Goal: Transaction & Acquisition: Purchase product/service

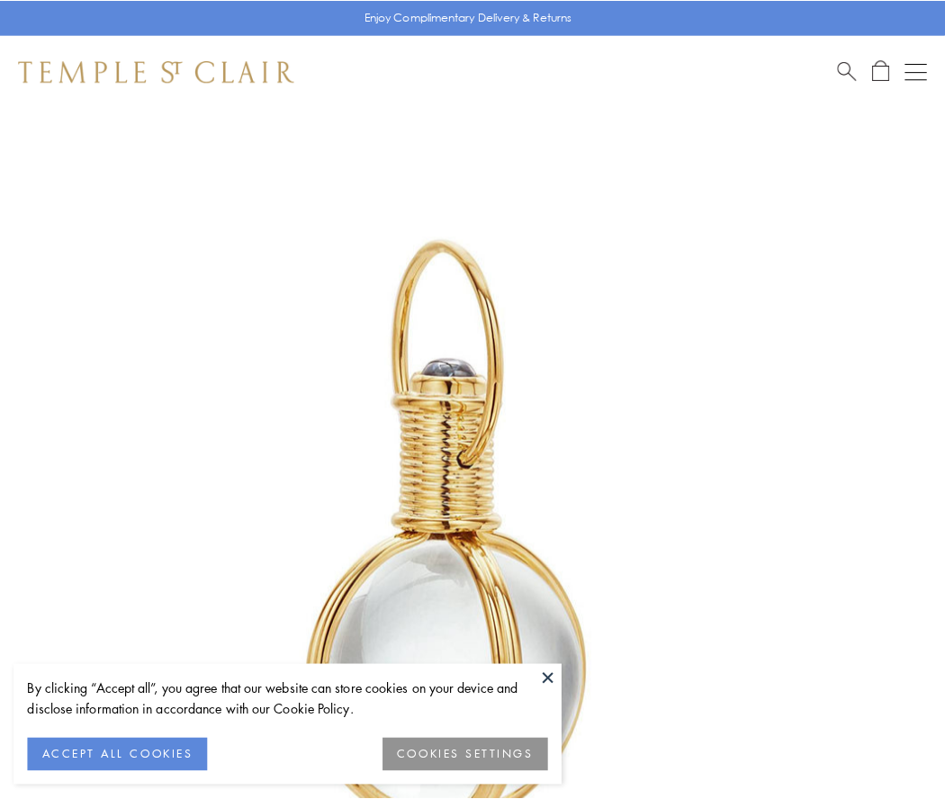
scroll to position [470, 0]
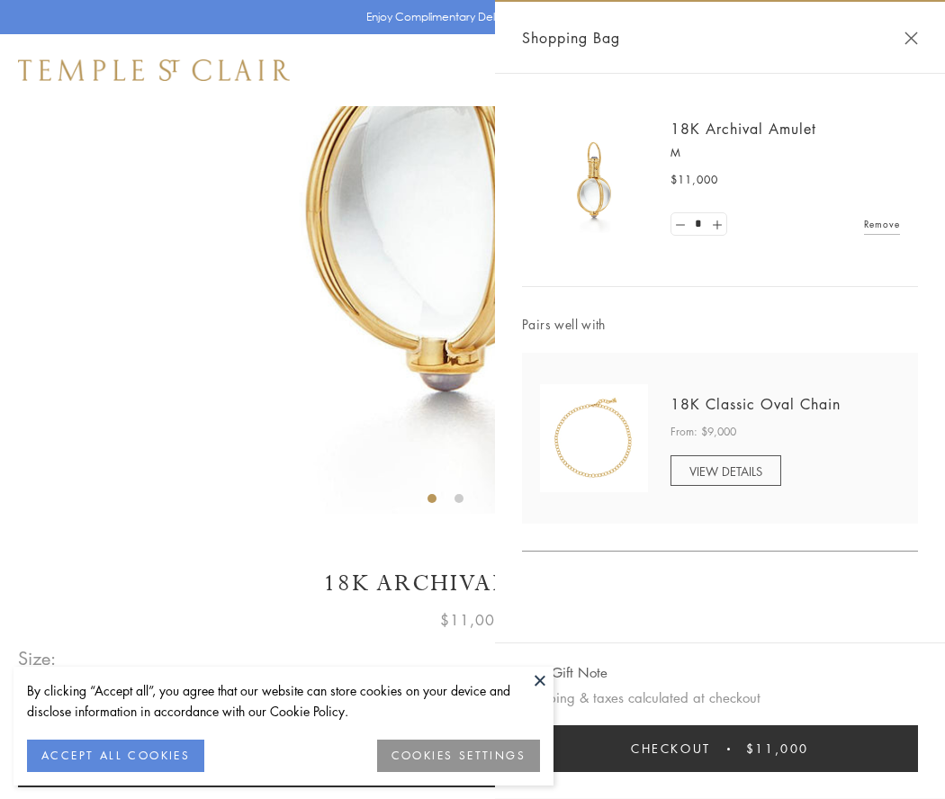
click at [720, 749] on button "Checkout $11,000" at bounding box center [720, 748] width 396 height 47
